Goal: Transaction & Acquisition: Purchase product/service

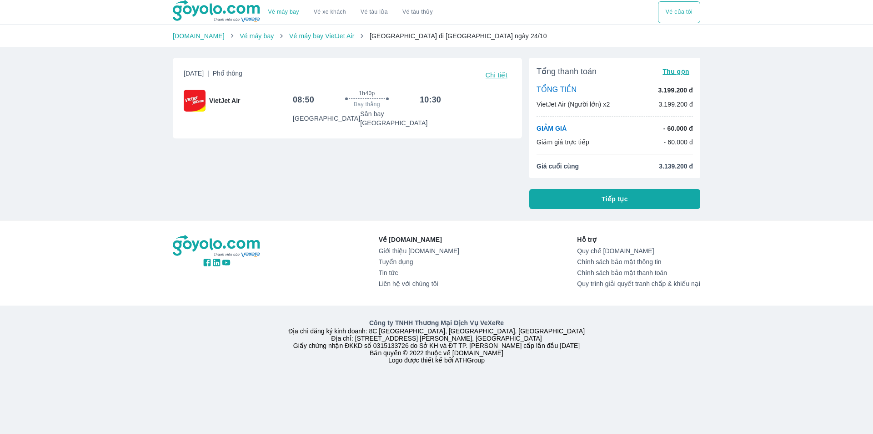
click at [578, 199] on button "Tiếp tục" at bounding box center [615, 199] width 171 height 20
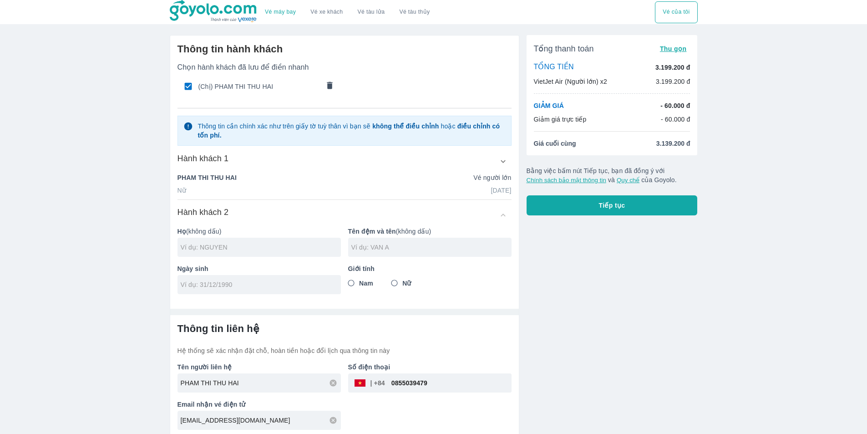
click at [565, 206] on button "Tiếp tục" at bounding box center [611, 205] width 171 height 20
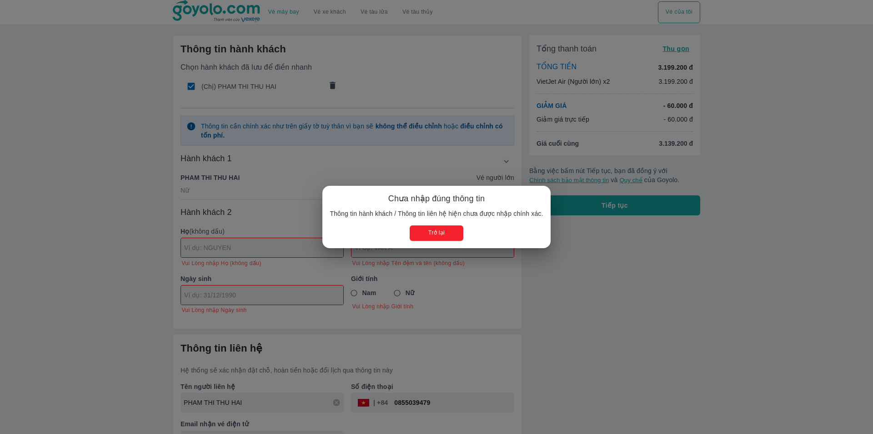
click at [579, 328] on div "Chưa nhập đúng thông tin Thông tin hành khách / Thông tin liên hệ hiện chưa đượ…" at bounding box center [436, 217] width 873 height 434
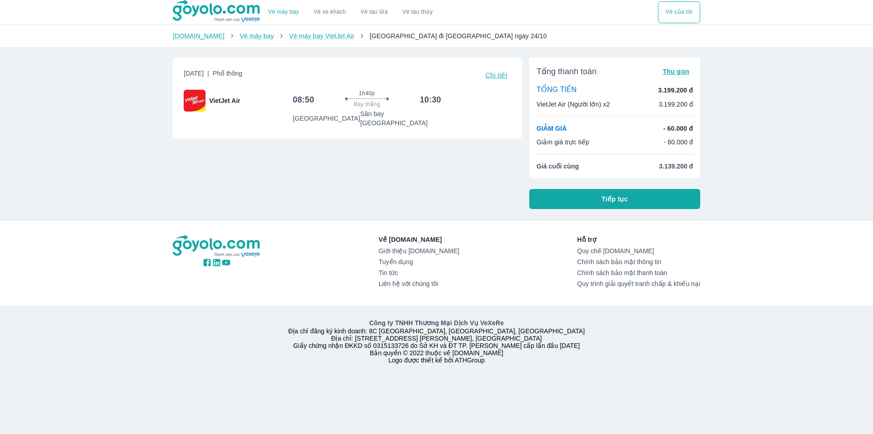
click at [615, 198] on span "Tiếp tục" at bounding box center [615, 198] width 26 height 9
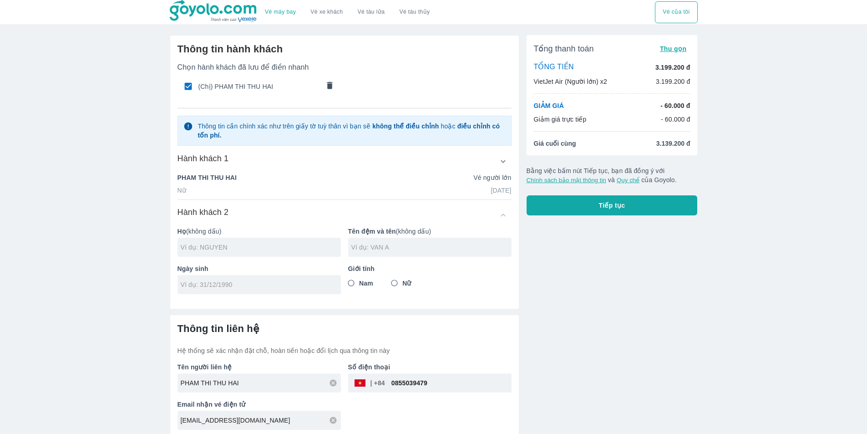
click at [327, 85] on icon "comments" at bounding box center [329, 84] width 5 height 7
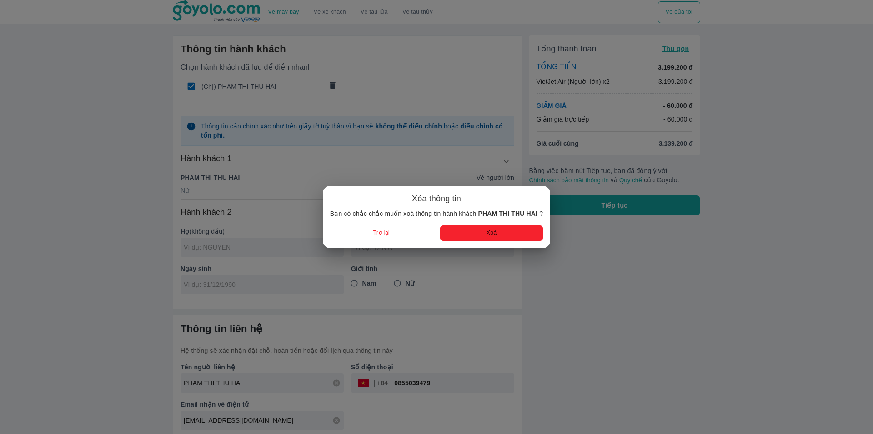
click at [496, 242] on div "Xóa thông tin Bạn có chắc chắc muốn xoá thông tin hành khách PHAM THI THU HAI ?…" at bounding box center [436, 217] width 227 height 62
click at [493, 233] on button "Xoá" at bounding box center [491, 232] width 103 height 15
radio input "false"
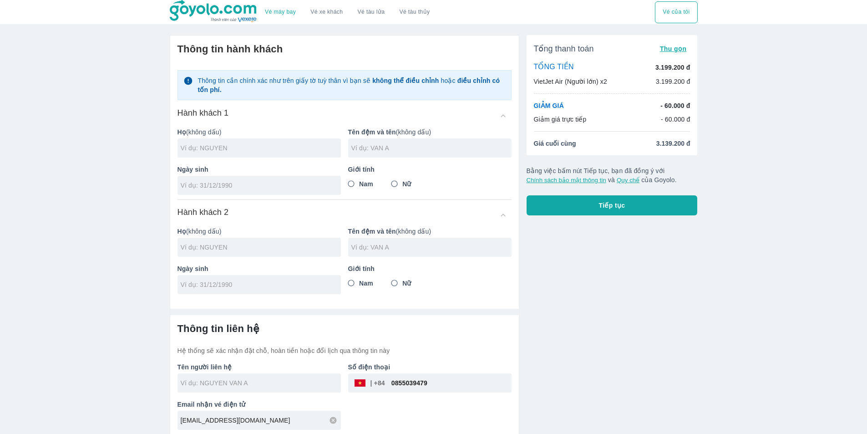
click at [234, 150] on input "text" at bounding box center [261, 147] width 160 height 9
type input "THI HUONG GIANG"
type input "TRAN"
click at [397, 183] on input "Nữ" at bounding box center [394, 184] width 16 height 16
radio input "true"
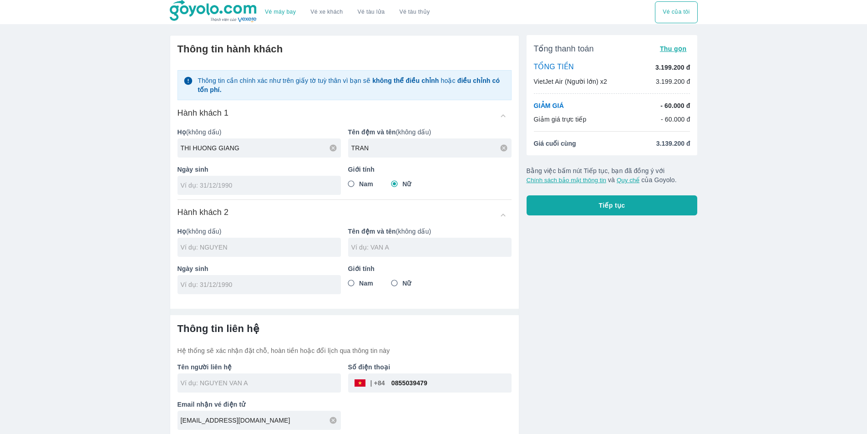
click at [287, 187] on input "tel" at bounding box center [256, 185] width 151 height 9
type input "10/07/1998"
click at [229, 246] on input "text" at bounding box center [261, 246] width 160 height 9
type input "THI HUONG GIANG TRAN"
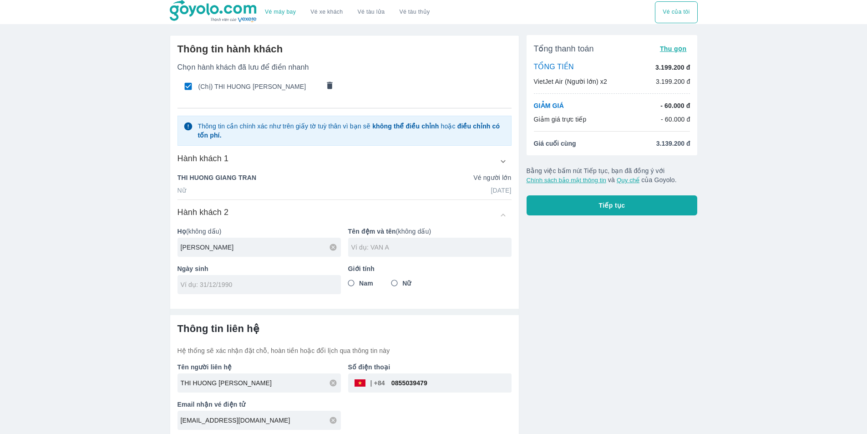
type input "NGUYEN"
type input "NHU QUY"
drag, startPoint x: 348, startPoint y: 182, endPoint x: 271, endPoint y: 177, distance: 77.5
click at [347, 182] on div "THI HUONG GIANG TRAN Vé người lớn" at bounding box center [344, 177] width 334 height 9
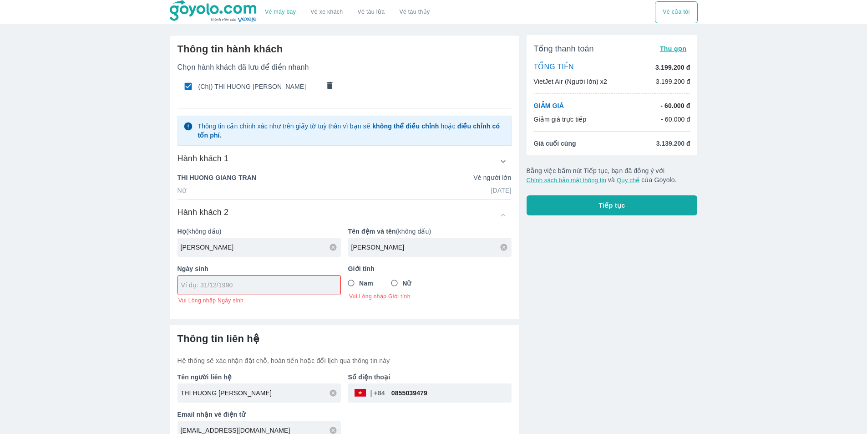
click at [235, 174] on p "THI HUONG GIANG TRAN" at bounding box center [216, 177] width 79 height 9
click at [505, 165] on icon "button" at bounding box center [503, 161] width 10 height 10
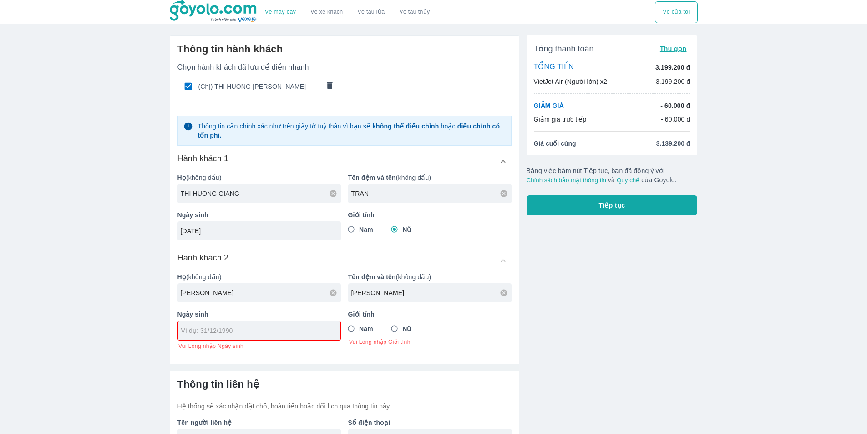
click at [294, 196] on input "THI HUONG GIANG" at bounding box center [261, 193] width 160 height 9
click at [252, 194] on input "THI HUONG GIANG" at bounding box center [261, 193] width 160 height 9
drag, startPoint x: 275, startPoint y: 193, endPoint x: 161, endPoint y: 195, distance: 113.7
click at [161, 195] on div "Vé máy bay Vé xe khách Vé tàu lửa Vé tàu thủy Vé của tôi Thông tin hành khách C…" at bounding box center [433, 246] width 867 height 493
click at [335, 195] on icon at bounding box center [333, 193] width 7 height 7
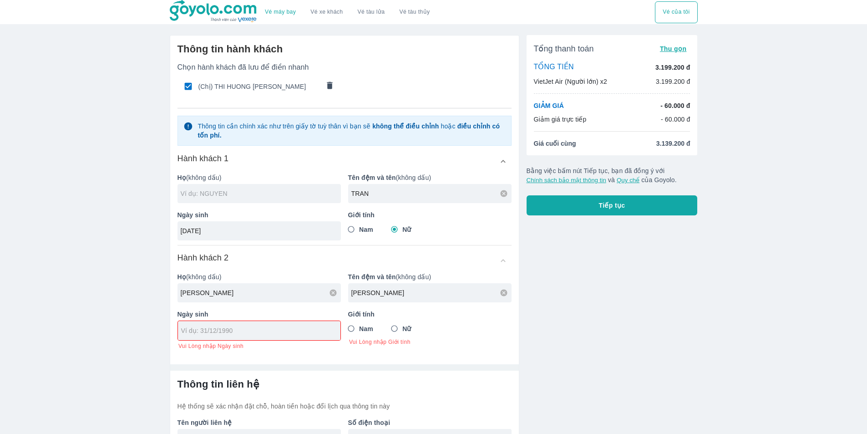
click at [236, 198] on input "text" at bounding box center [261, 193] width 160 height 9
click at [235, 198] on input "text" at bounding box center [261, 193] width 160 height 9
click at [252, 200] on div at bounding box center [258, 193] width 163 height 19
click at [331, 85] on icon "comments" at bounding box center [329, 84] width 5 height 7
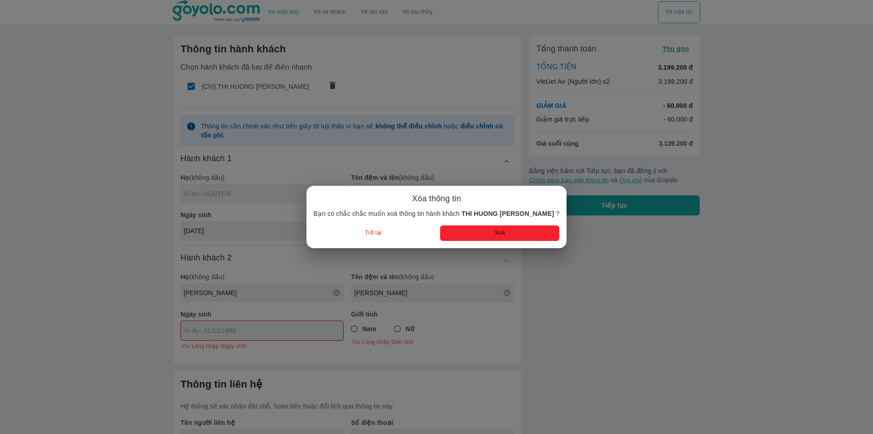
click at [508, 232] on button "Xoá" at bounding box center [499, 232] width 119 height 15
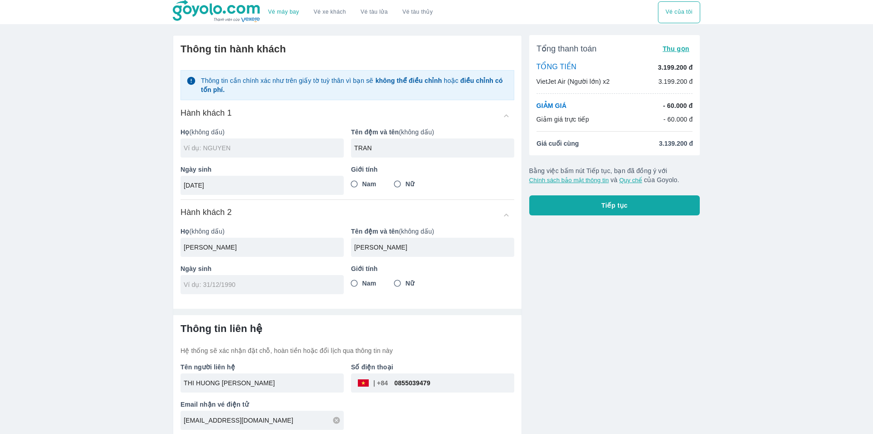
radio input "false"
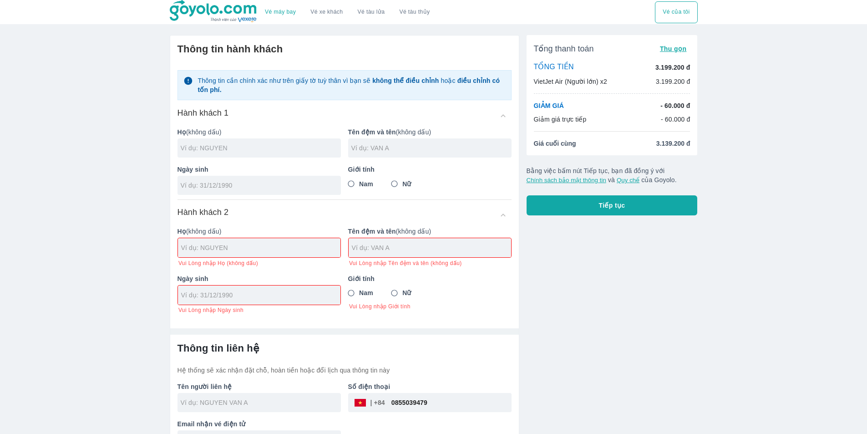
click at [209, 152] on input "text" at bounding box center [261, 147] width 160 height 9
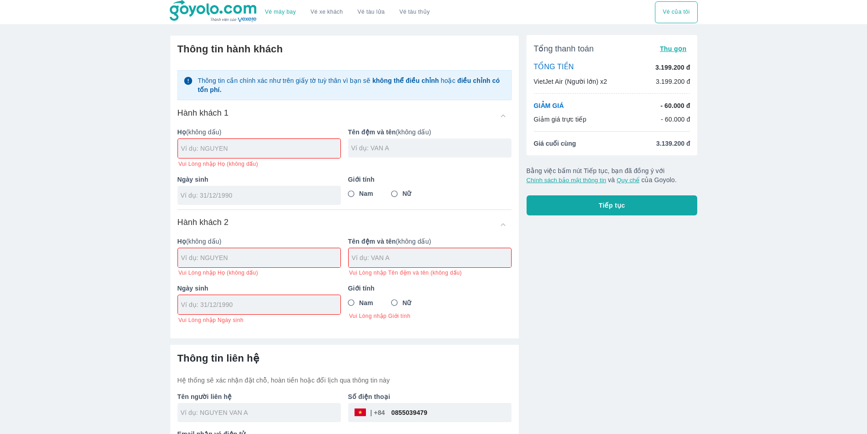
type input "T"
click at [211, 152] on input "text" at bounding box center [260, 148] width 159 height 9
click at [199, 260] on input "text" at bounding box center [260, 257] width 159 height 9
type input "NGUYEN"
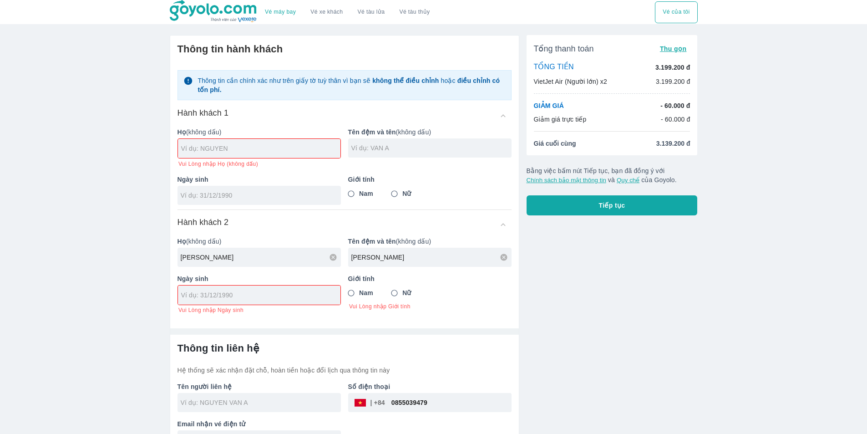
type input "NHU QUYNH"
click at [231, 305] on div at bounding box center [258, 295] width 163 height 20
click at [221, 299] on input "tel" at bounding box center [256, 294] width 150 height 9
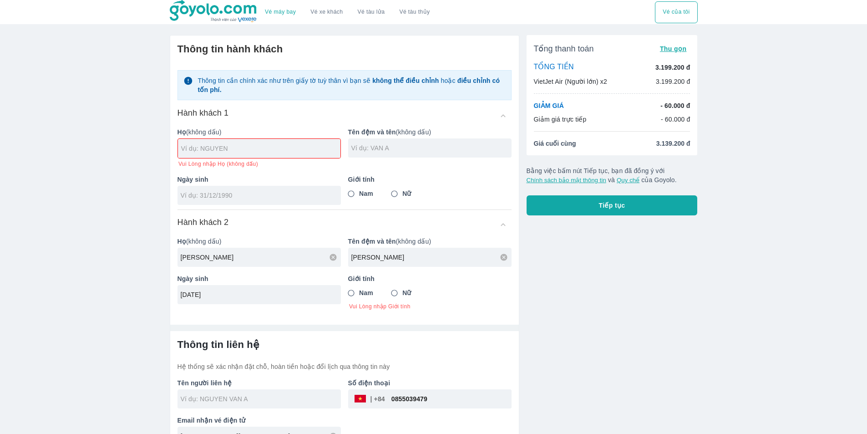
type input "05/08/1998"
click at [398, 298] on input "Nữ" at bounding box center [394, 293] width 16 height 16
radio input "true"
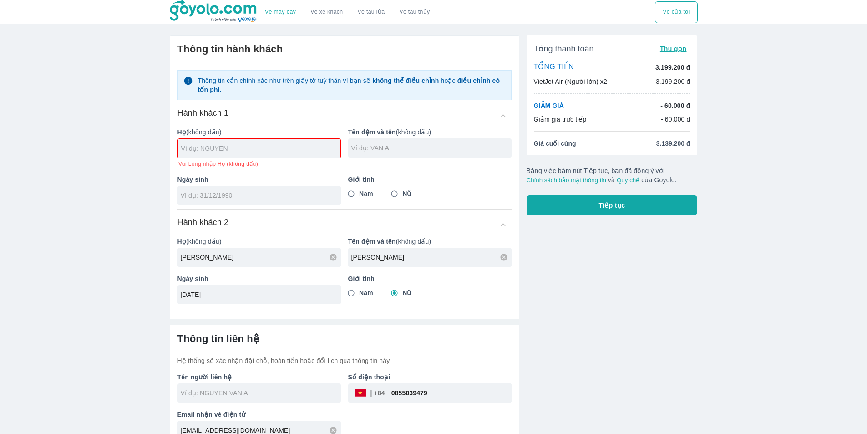
click at [215, 144] on input "text" at bounding box center [260, 148] width 159 height 9
type input "NGUYEN"
type input "NHU QUYNH"
type input "05/08/1998"
radio input "true"
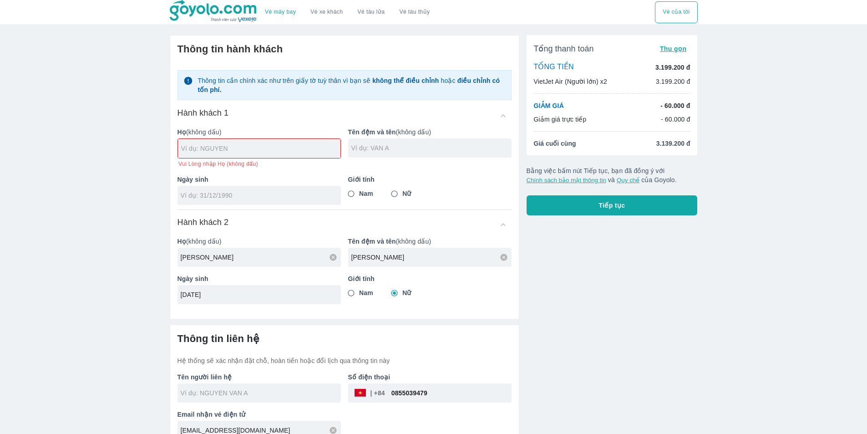
radio input "false"
type input "NGUYEN NHU QUYNH"
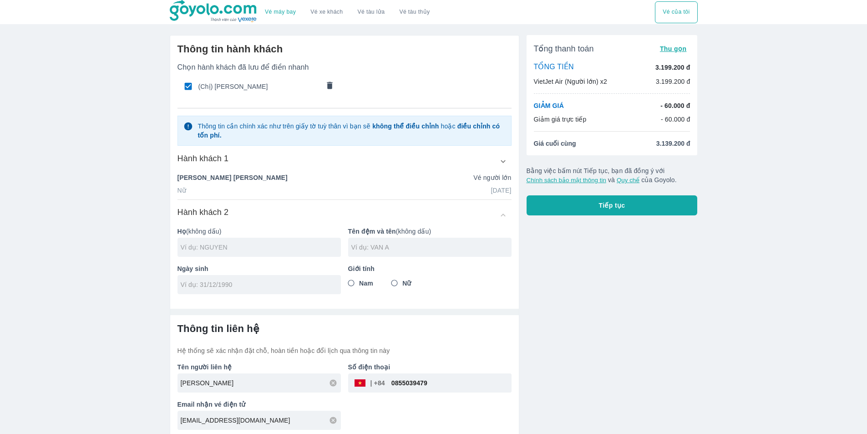
drag, startPoint x: 225, startPoint y: 241, endPoint x: 226, endPoint y: 249, distance: 7.7
click at [225, 242] on div at bounding box center [258, 246] width 163 height 19
type input "TRAN"
type input "THI HUONG GIANG"
click at [210, 289] on input "tel" at bounding box center [256, 284] width 151 height 9
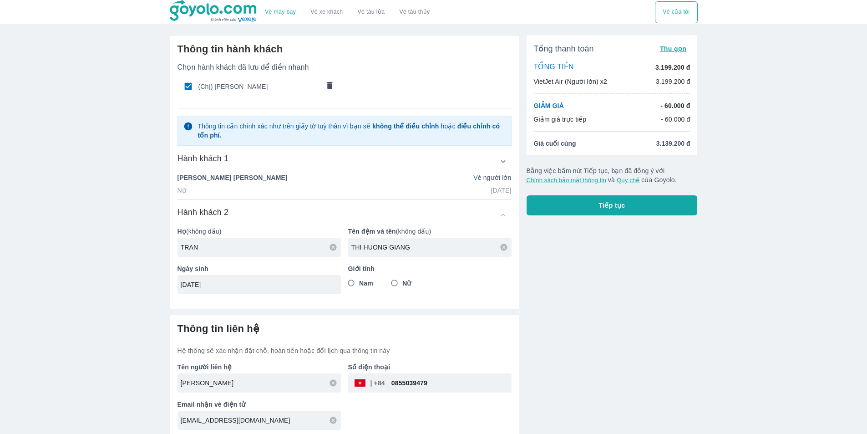
type input "10/07/1998"
click at [407, 280] on span "Nữ" at bounding box center [406, 282] width 9 height 9
click at [403, 280] on input "Nữ" at bounding box center [394, 283] width 16 height 16
radio input "true"
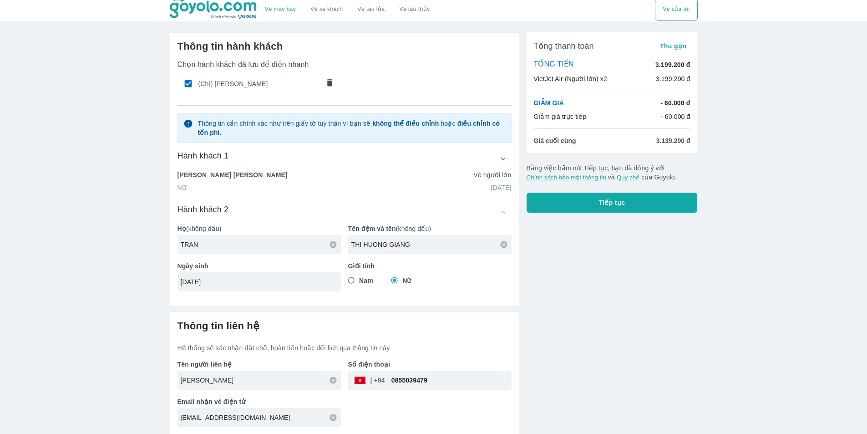
scroll to position [4, 0]
click at [465, 379] on input "0855039479" at bounding box center [448, 379] width 126 height 22
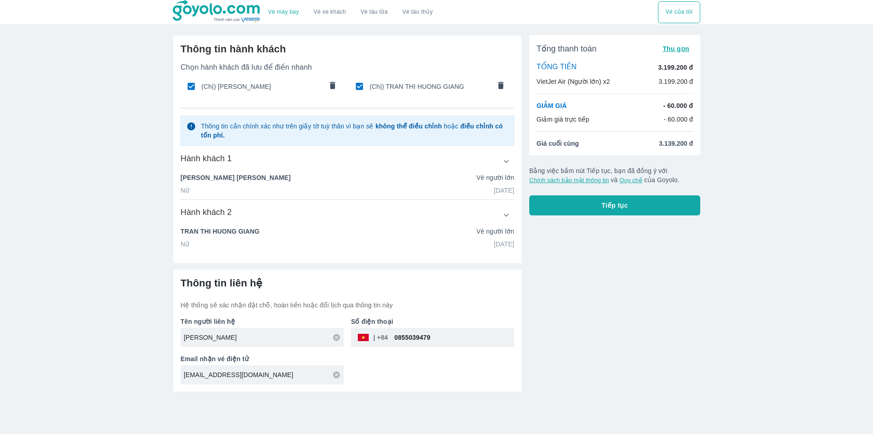
click at [625, 207] on span "Tiếp tục" at bounding box center [615, 205] width 26 height 9
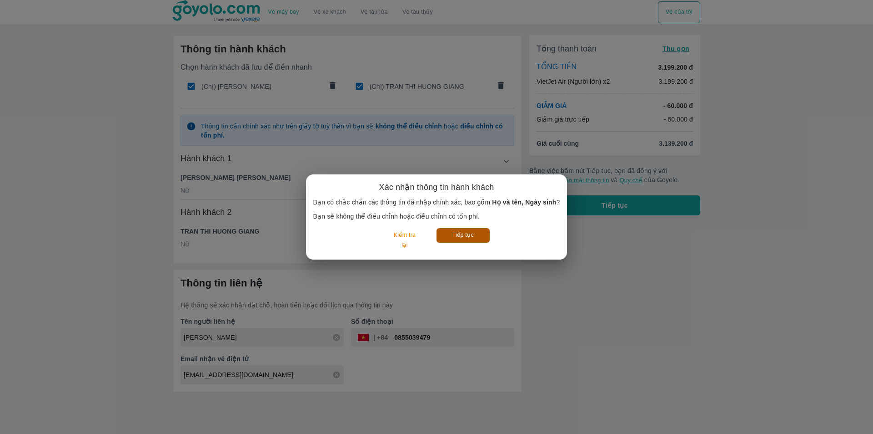
click at [463, 236] on button "Tiếp tục" at bounding box center [463, 235] width 53 height 14
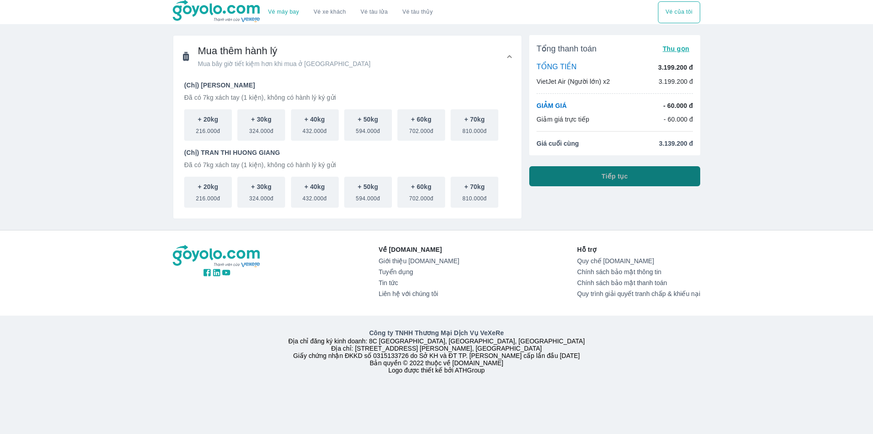
click at [604, 174] on span "Tiếp tục" at bounding box center [615, 175] width 26 height 9
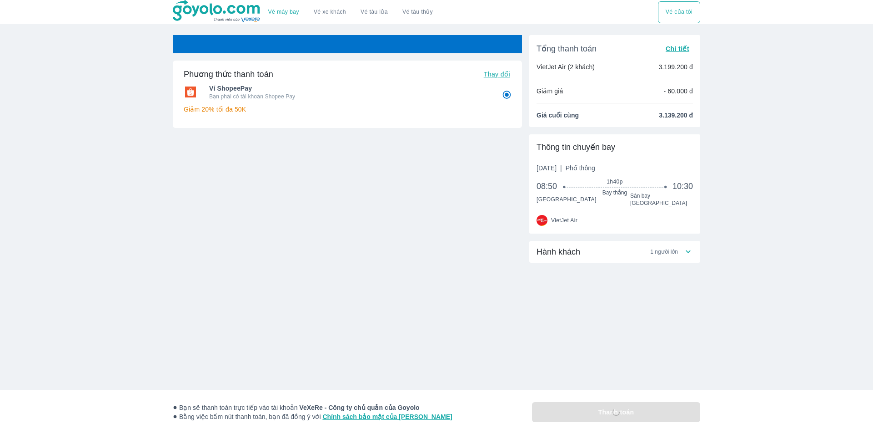
radio input "false"
drag, startPoint x: 347, startPoint y: 263, endPoint x: 286, endPoint y: 119, distance: 156.8
click at [341, 252] on div "Phương thức thanh toán Thay đổi Ví ShopeePay Bạn phải có tài khoản Shopee Pay G…" at bounding box center [347, 155] width 349 height 241
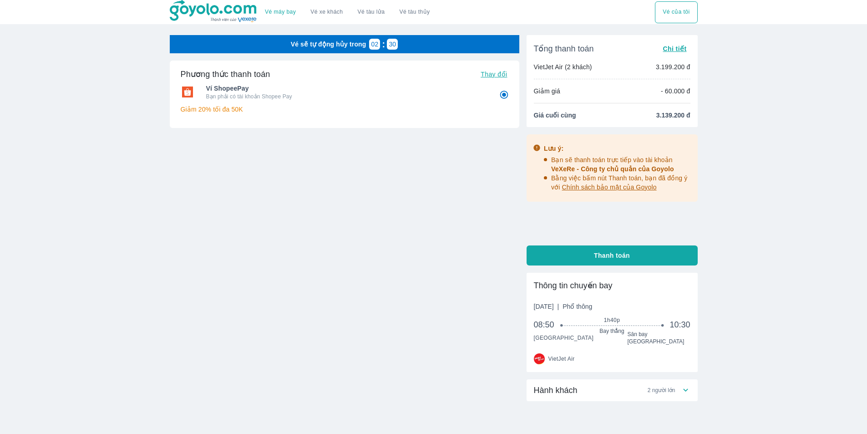
click at [671, 386] on span "2 người lớn" at bounding box center [661, 389] width 28 height 7
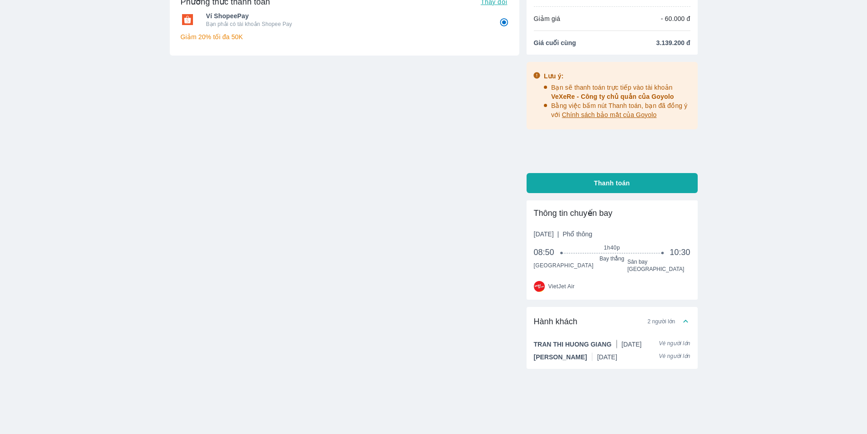
scroll to position [73, 0]
click at [586, 174] on button "Thanh toán" at bounding box center [611, 182] width 171 height 20
radio input "false"
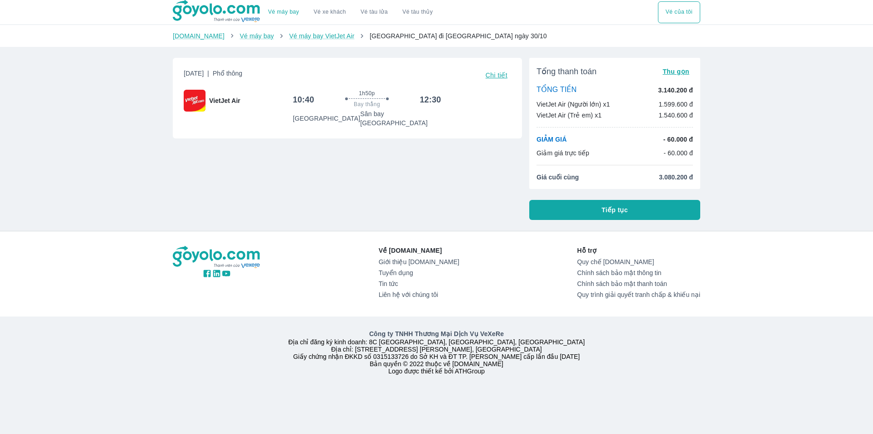
click at [618, 212] on span "Tiếp tục" at bounding box center [615, 209] width 26 height 9
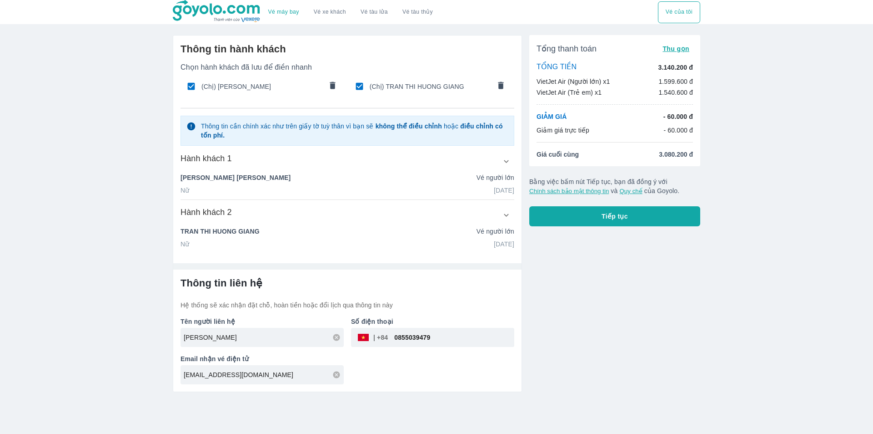
click at [124, 185] on div "Vé máy bay Vé xe khách Vé tàu lửa Vé tàu thủy Vé của tôi Thông tin hành khách C…" at bounding box center [436, 217] width 873 height 434
click at [502, 88] on icon "comments" at bounding box center [500, 84] width 5 height 7
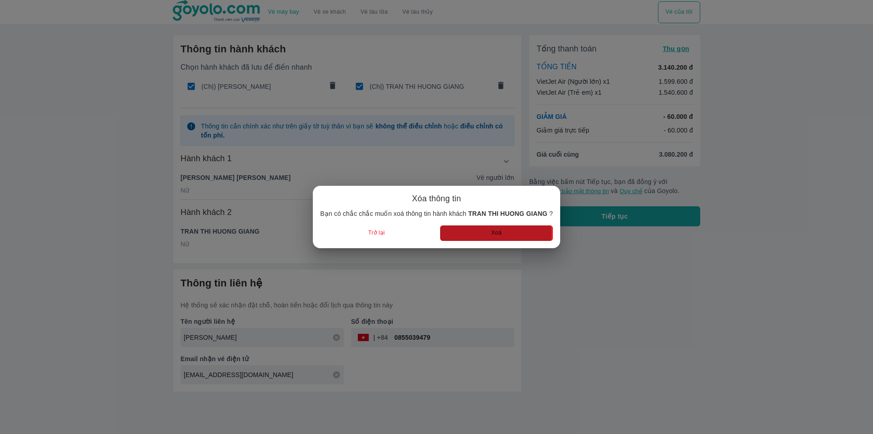
click at [489, 233] on button "Xoá" at bounding box center [496, 232] width 113 height 15
radio input "false"
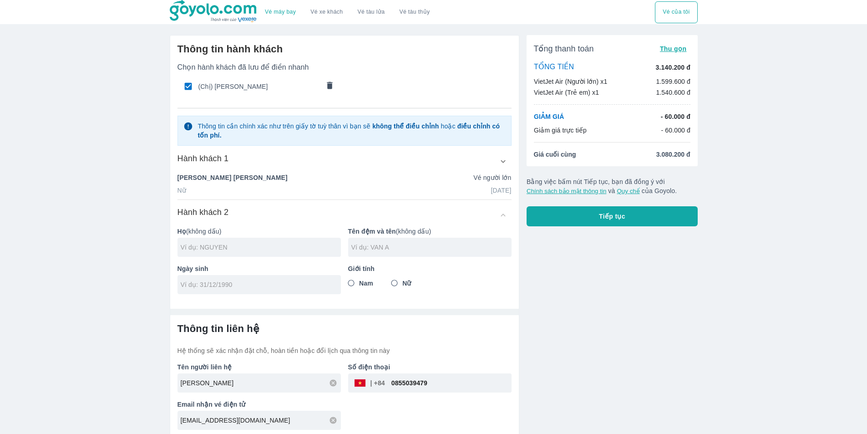
click at [323, 87] on button "comments" at bounding box center [329, 86] width 19 height 19
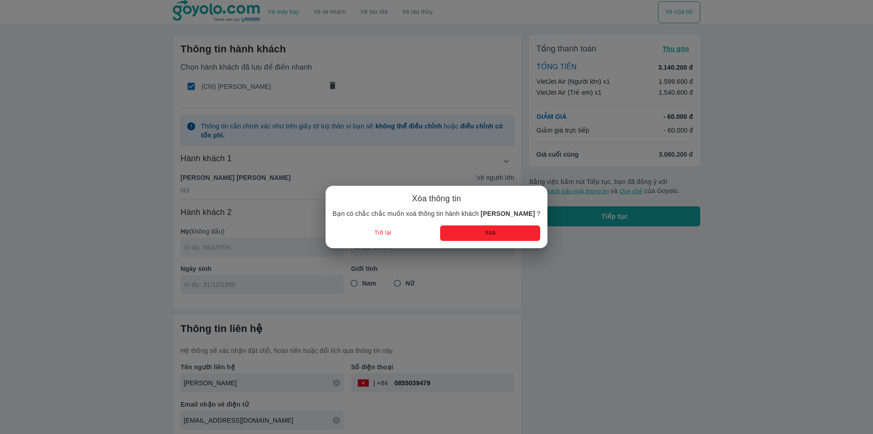
click at [454, 233] on button "Xoá" at bounding box center [490, 232] width 100 height 15
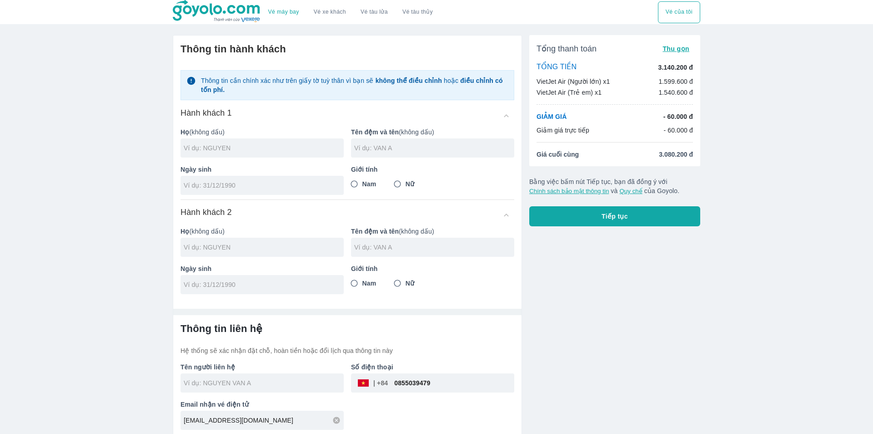
radio input "false"
click at [221, 148] on input "text" at bounding box center [261, 147] width 160 height 9
type input "TRUONG"
type input "THI BICH NGOC"
click at [233, 186] on input "tel" at bounding box center [256, 185] width 151 height 9
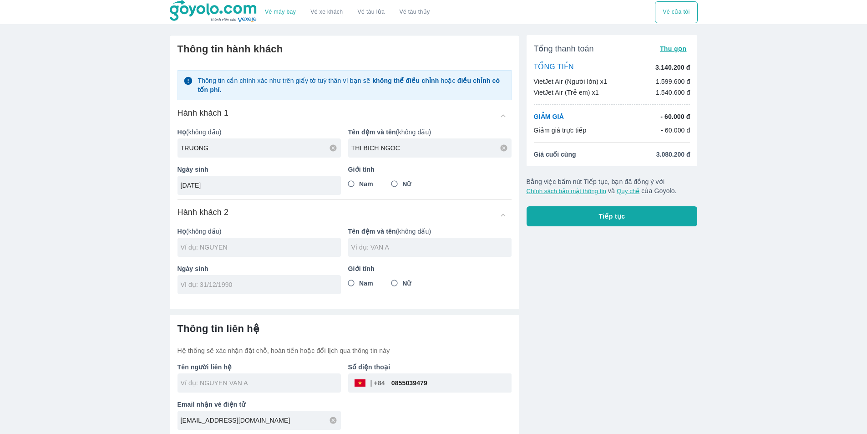
type input "03/10/1991"
click at [405, 188] on span "Nữ" at bounding box center [406, 183] width 9 height 9
click at [403, 188] on input "Nữ" at bounding box center [394, 184] width 16 height 16
radio input "true"
click at [209, 249] on input "text" at bounding box center [261, 246] width 160 height 9
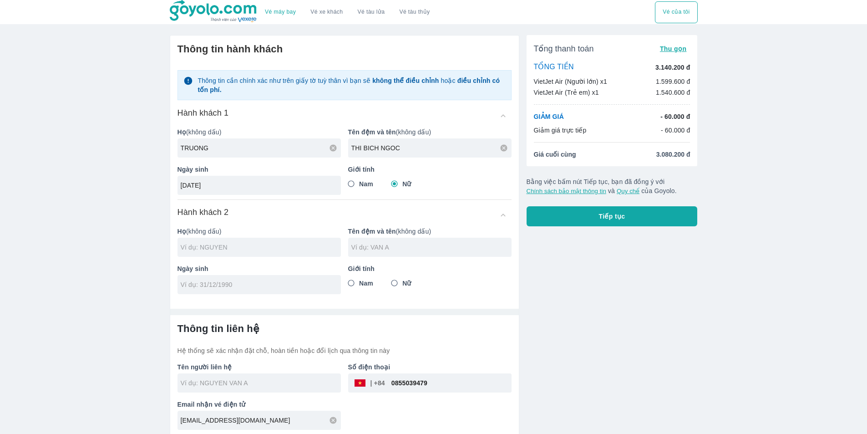
type input "TRUONG THI BICH NGOC"
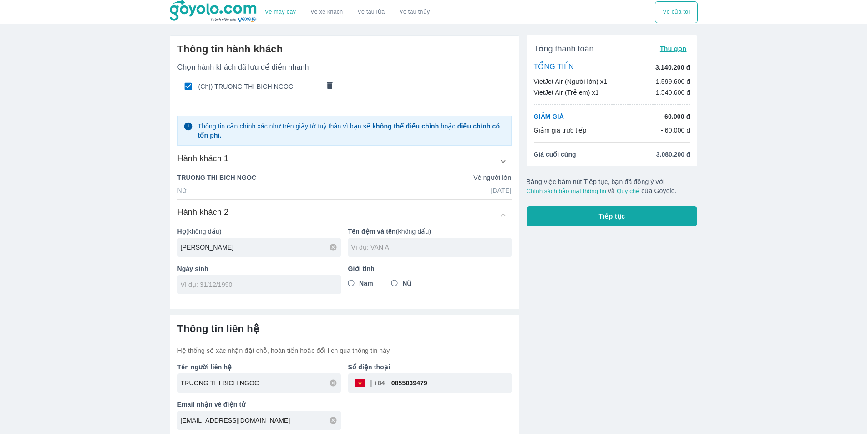
type input "NGUYEN"
type input "MINH HIEU"
click at [212, 285] on input "tel" at bounding box center [256, 284] width 151 height 9
type input "22/09/2015"
click at [369, 283] on span "Nam" at bounding box center [366, 282] width 14 height 9
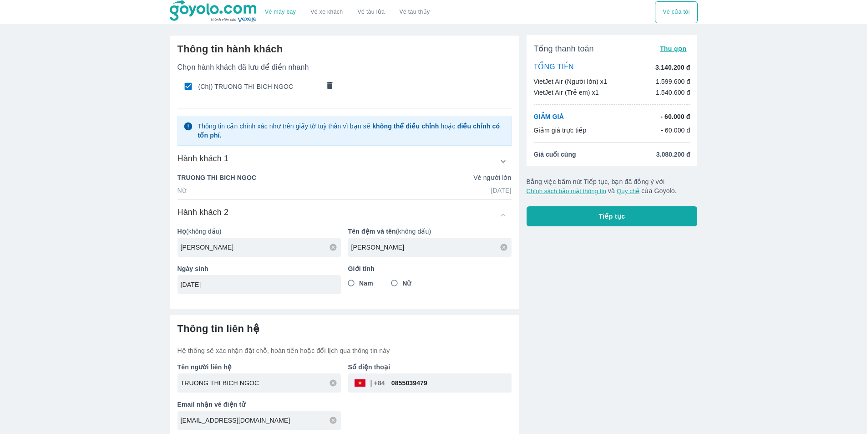
click at [359, 283] on input "Nam" at bounding box center [351, 283] width 16 height 16
radio input "true"
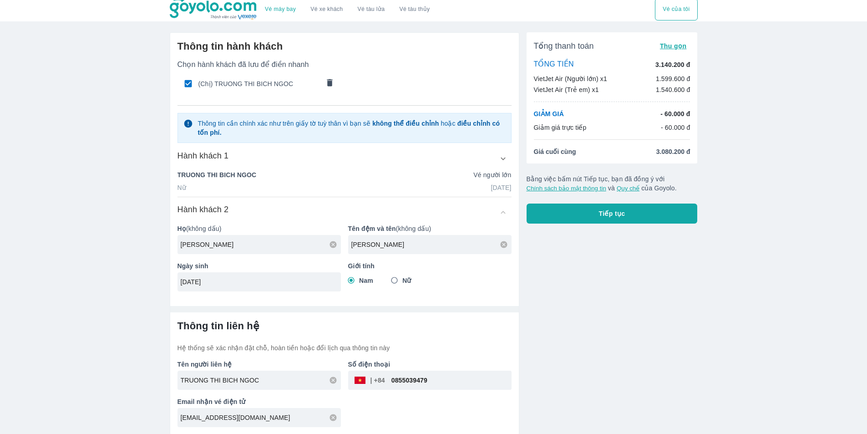
scroll to position [4, 0]
click at [433, 376] on input "0855039479" at bounding box center [448, 379] width 126 height 22
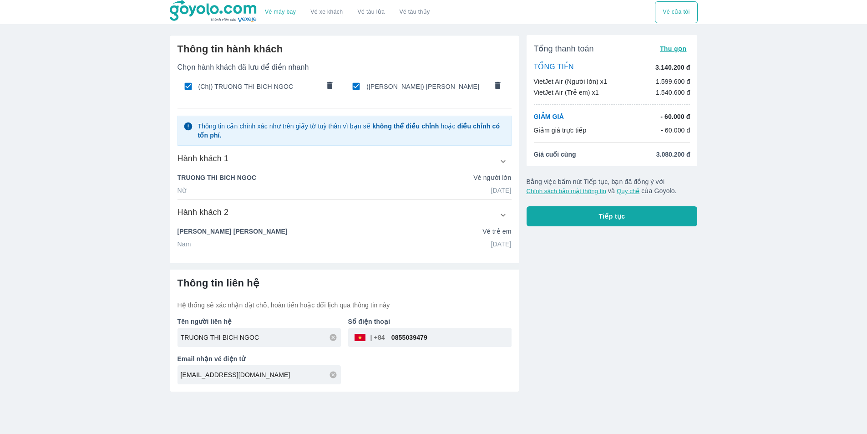
scroll to position [0, 0]
paste input "936036965"
type input "0936036965"
click at [577, 316] on div "Tổng thanh toán Thu gọn TỔNG TIỀN 3.140.200 đ VietJet Air (Người lớn) x1 1.599.…" at bounding box center [611, 210] width 178 height 364
click at [609, 210] on button "Tiếp tục" at bounding box center [615, 216] width 171 height 20
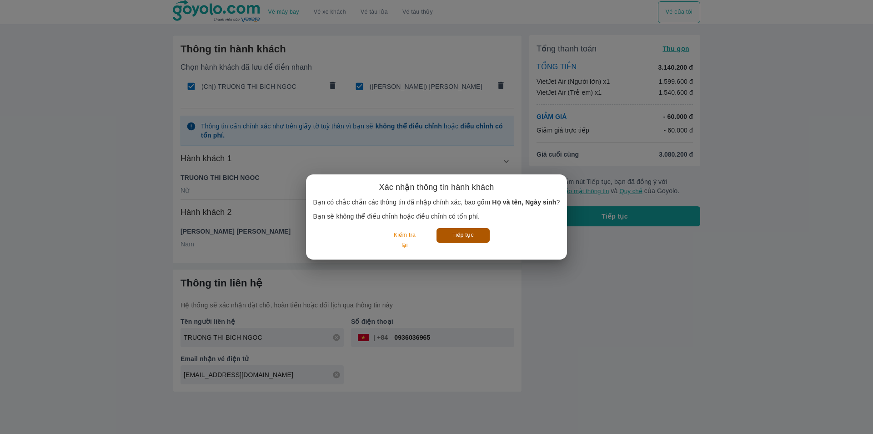
click at [474, 240] on button "Tiếp tục" at bounding box center [463, 235] width 53 height 14
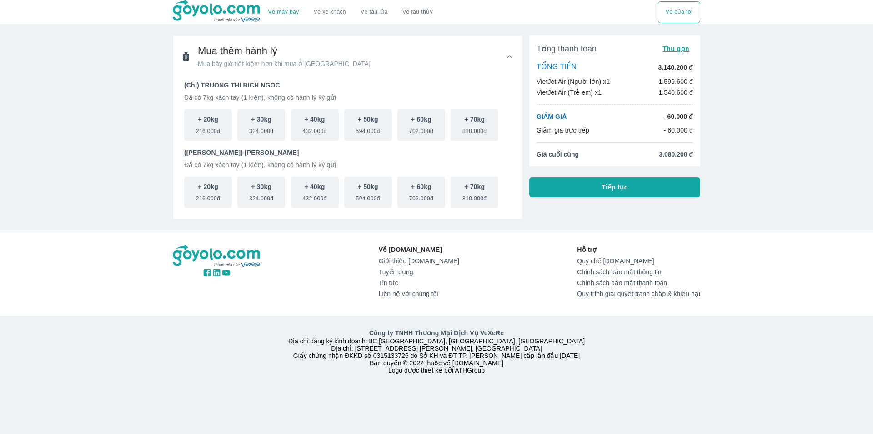
click at [580, 186] on button "Tiếp tục" at bounding box center [615, 187] width 171 height 20
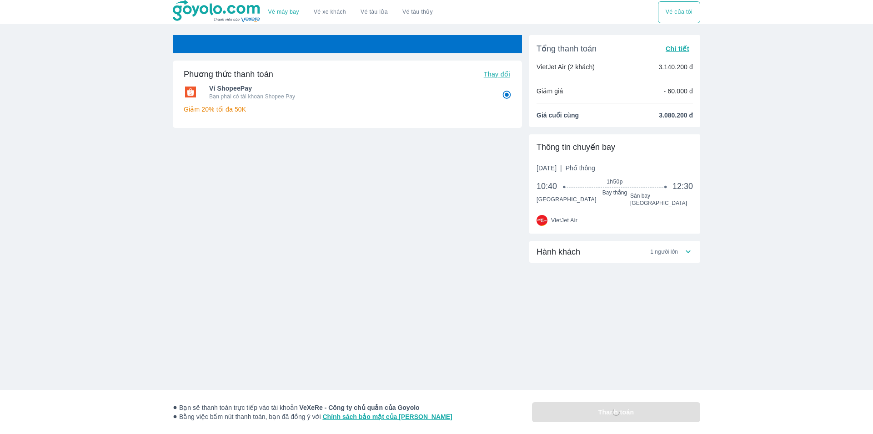
radio input "false"
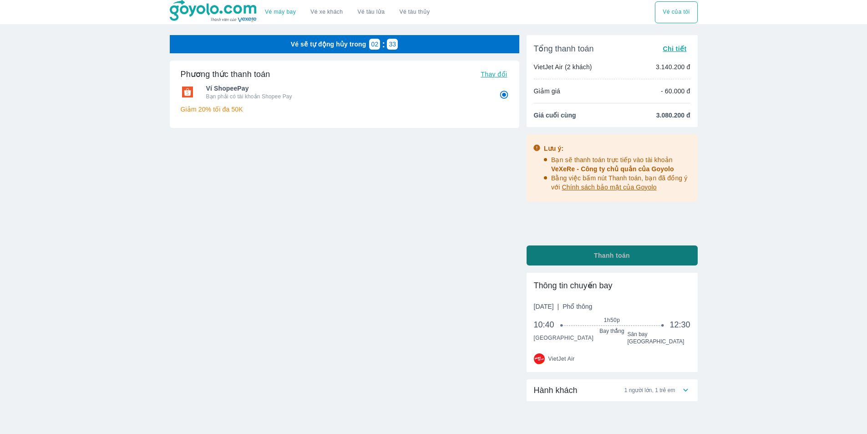
click at [562, 254] on button "Thanh toán" at bounding box center [611, 255] width 171 height 20
radio input "false"
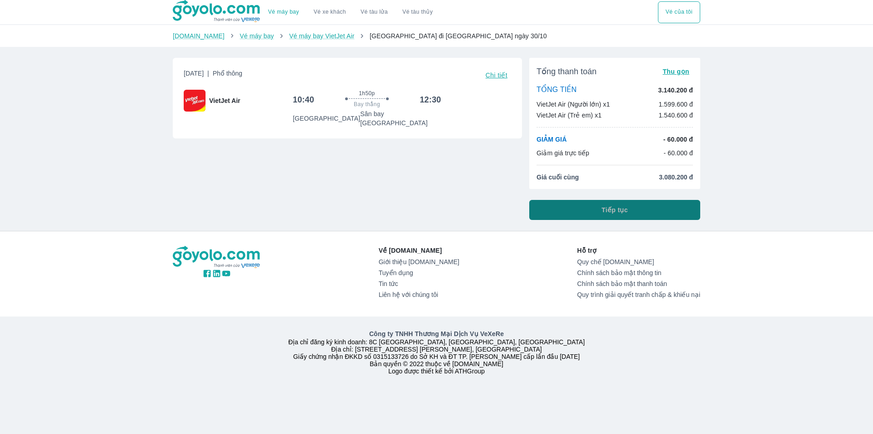
click at [610, 211] on span "Tiếp tục" at bounding box center [615, 209] width 26 height 9
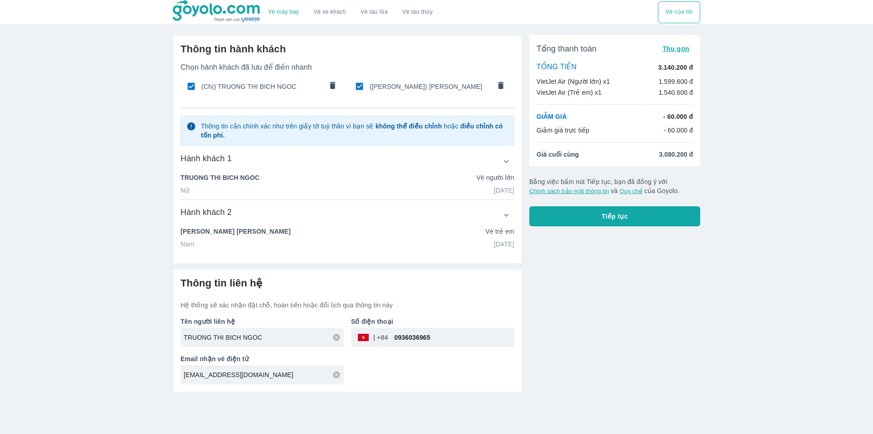
click at [495, 84] on button "comments" at bounding box center [500, 86] width 19 height 19
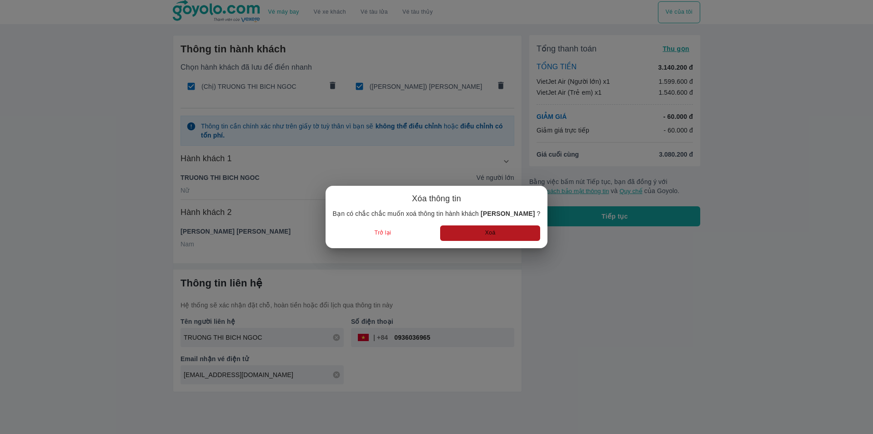
click at [489, 228] on button "Xoá" at bounding box center [490, 232] width 100 height 15
radio input "false"
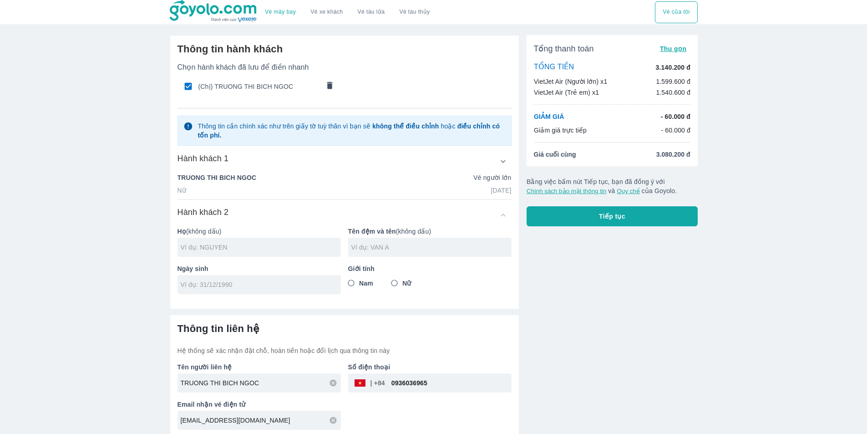
click at [326, 86] on icon "comments" at bounding box center [330, 86] width 10 height 10
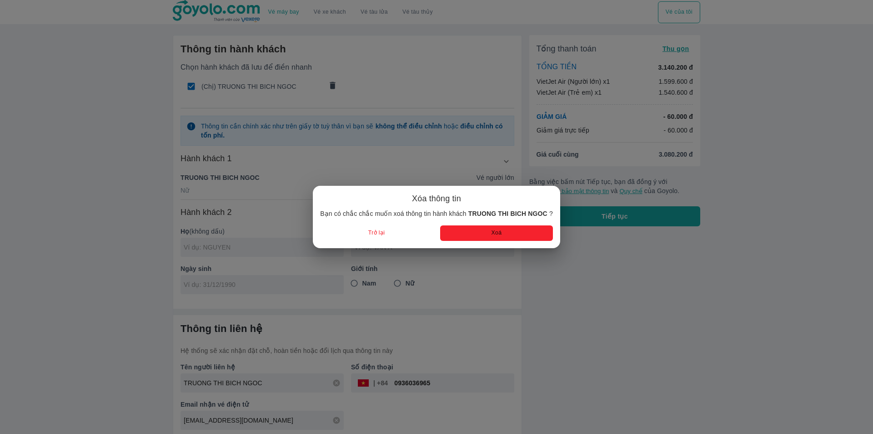
click at [497, 235] on button "Xoá" at bounding box center [496, 232] width 113 height 15
radio input "false"
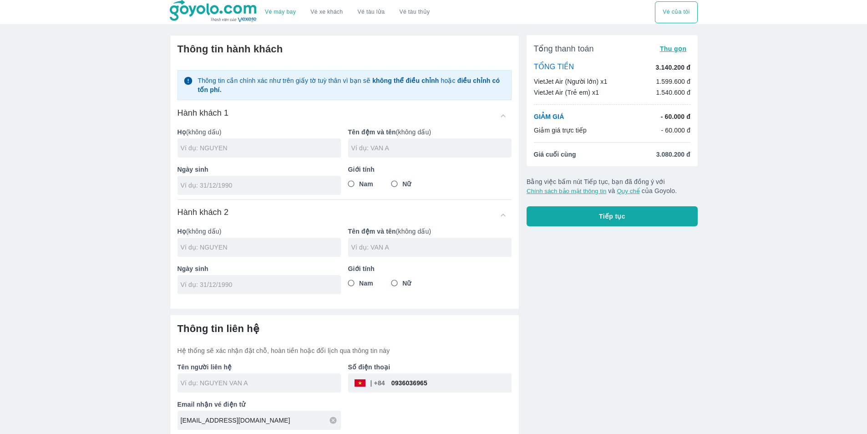
click at [210, 145] on input "text" at bounding box center [261, 147] width 160 height 9
type input "NGUYEN"
type input "ANH QUYNH"
click at [394, 178] on input "Nữ" at bounding box center [394, 184] width 16 height 16
radio input "true"
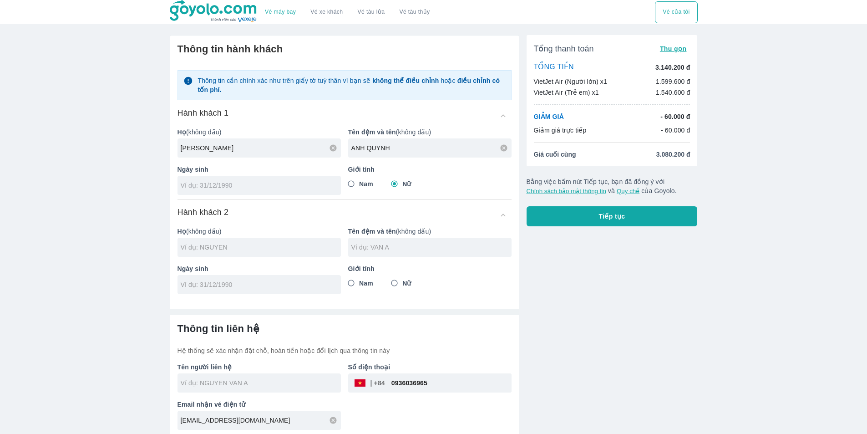
click at [247, 185] on input "tel" at bounding box center [256, 185] width 151 height 9
type input "04/10/1990"
click at [218, 243] on input "text" at bounding box center [261, 246] width 160 height 9
type input "NGUYEN ANH QUYNH"
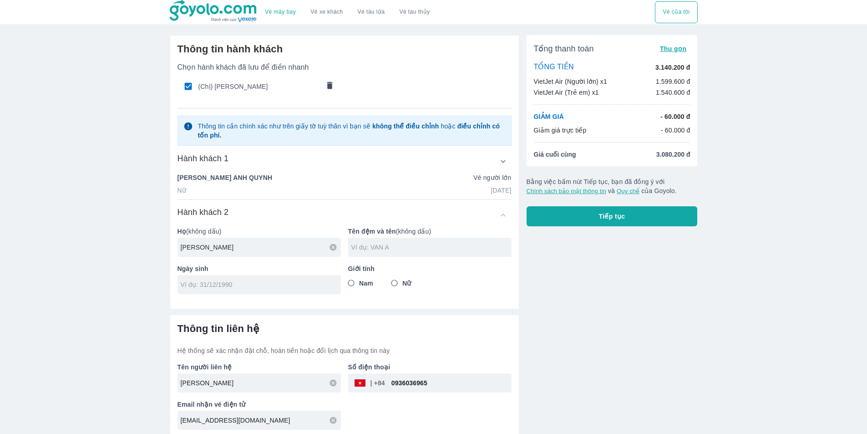
type input "NGUYEN"
type input "NGOC QUYNH ANH"
click at [193, 287] on input "tel" at bounding box center [256, 284] width 151 height 9
type input "11/01/2021"
click at [394, 285] on input "Nữ" at bounding box center [394, 283] width 16 height 16
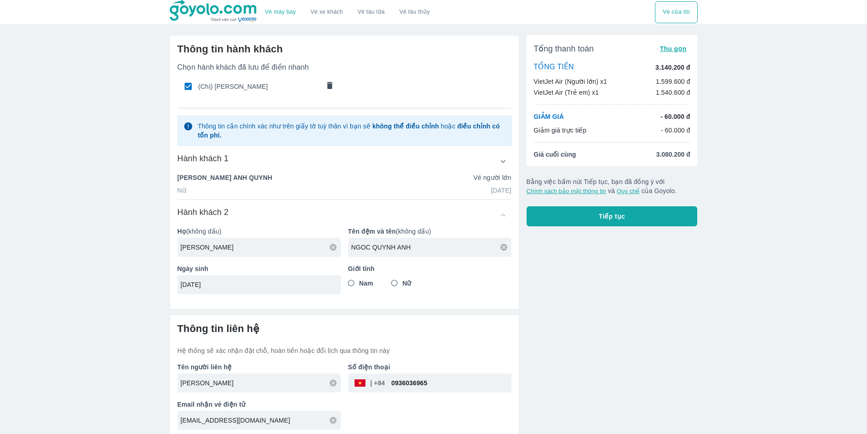
radio input "true"
click at [617, 212] on button "Tiếp tục" at bounding box center [611, 216] width 171 height 20
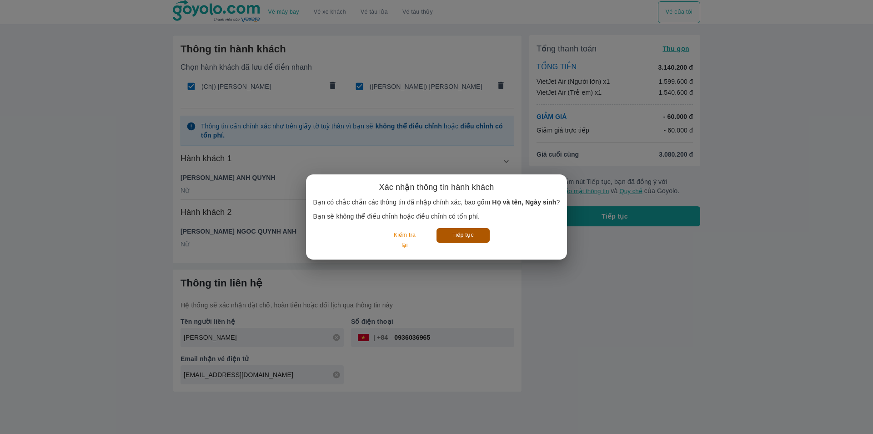
click at [472, 232] on button "Tiếp tục" at bounding box center [463, 235] width 53 height 14
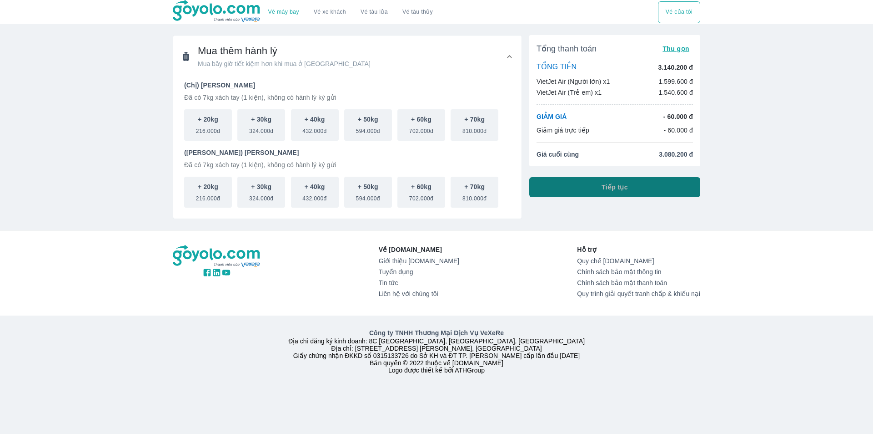
click at [576, 187] on button "Tiếp tục" at bounding box center [615, 187] width 171 height 20
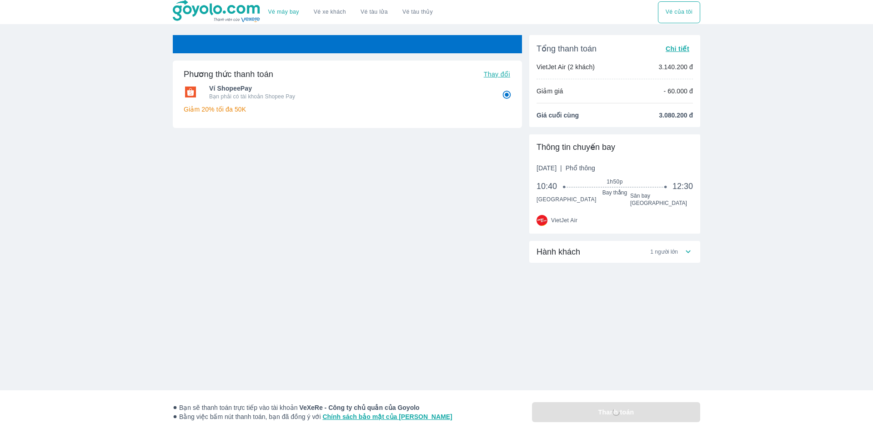
radio input "false"
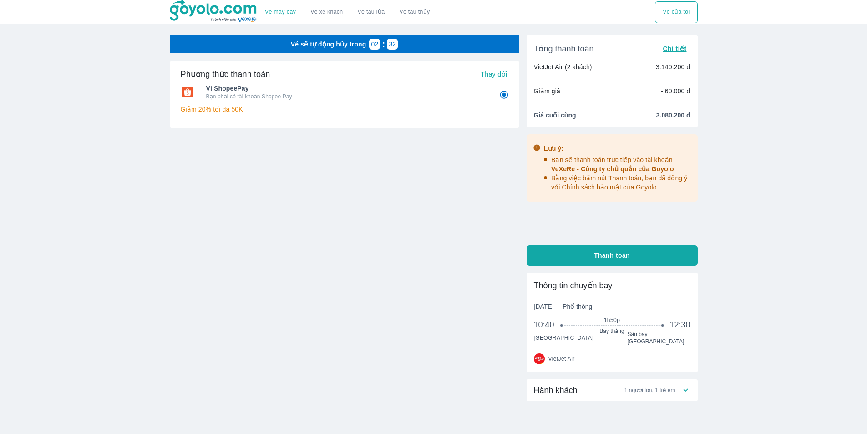
click at [569, 384] on span "Hành khách" at bounding box center [556, 389] width 44 height 11
click at [586, 257] on button "Thanh toán" at bounding box center [611, 255] width 171 height 20
radio input "false"
